Goal: Task Accomplishment & Management: Manage account settings

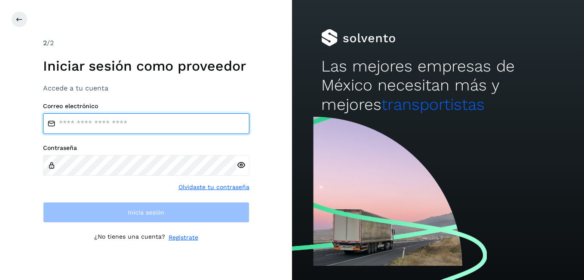
type input "**********"
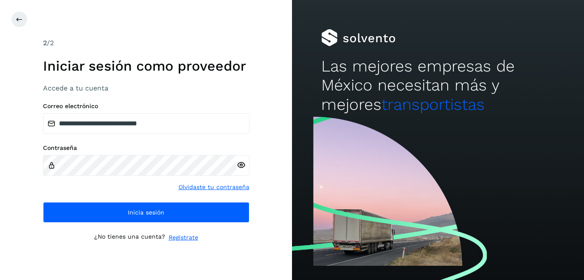
click at [240, 161] on icon at bounding box center [241, 164] width 9 height 9
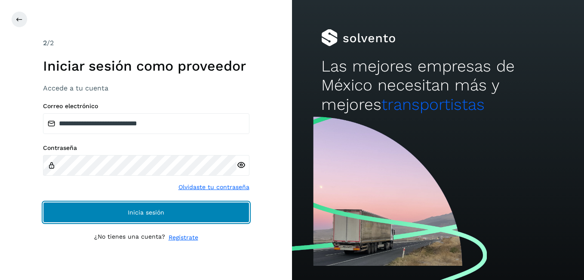
click at [168, 214] on button "Inicia sesión" at bounding box center [146, 212] width 206 height 21
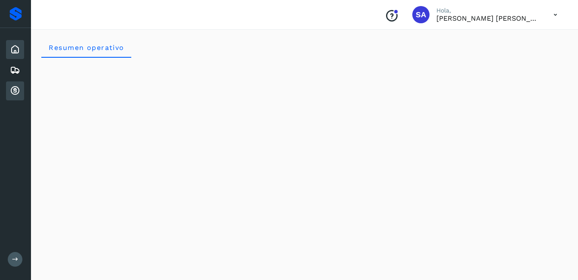
click at [13, 91] on icon at bounding box center [15, 91] width 10 height 10
